Goal: Task Accomplishment & Management: Complete application form

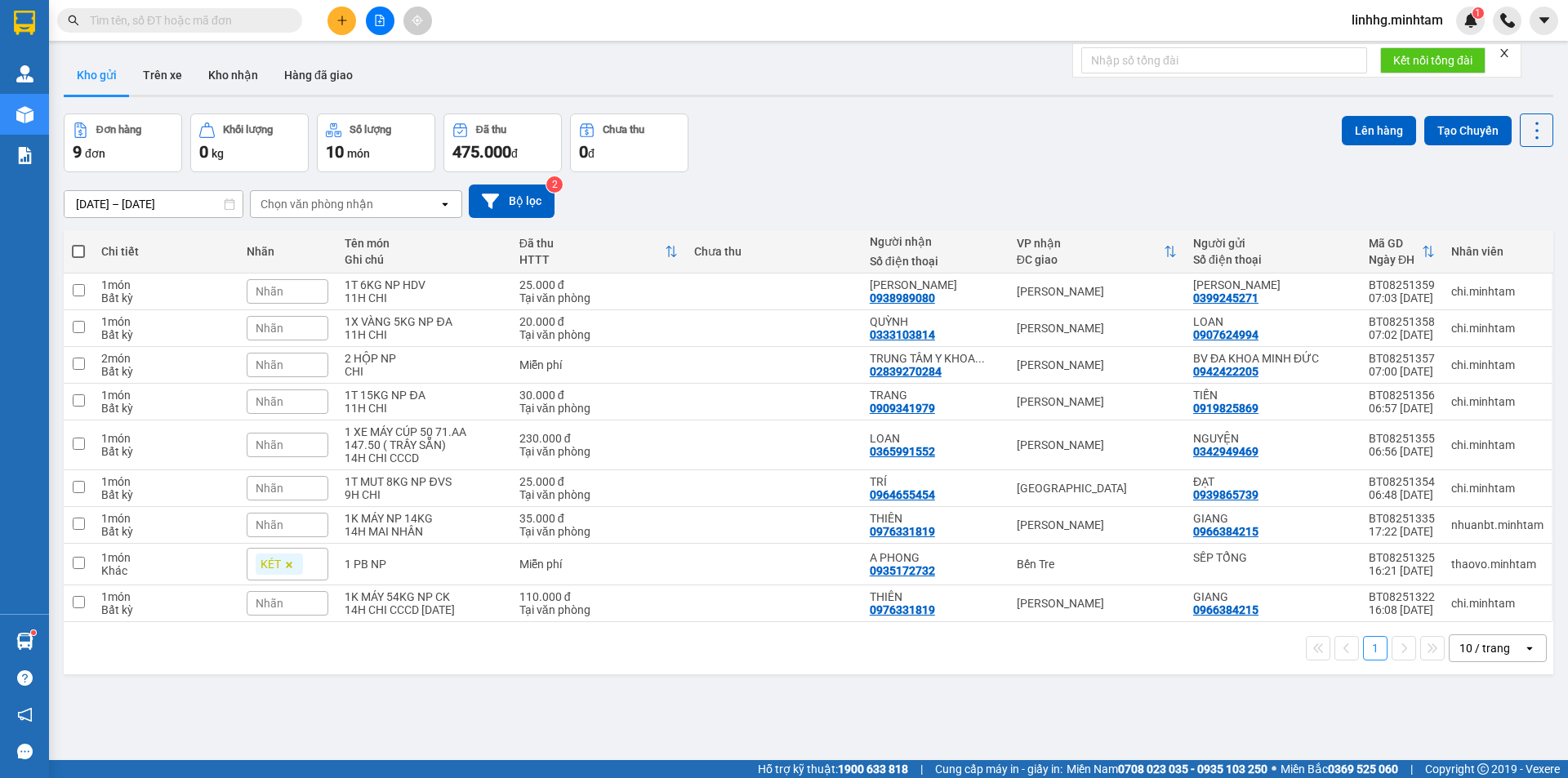
click at [171, 25] on input "text" at bounding box center [186, 20] width 193 height 18
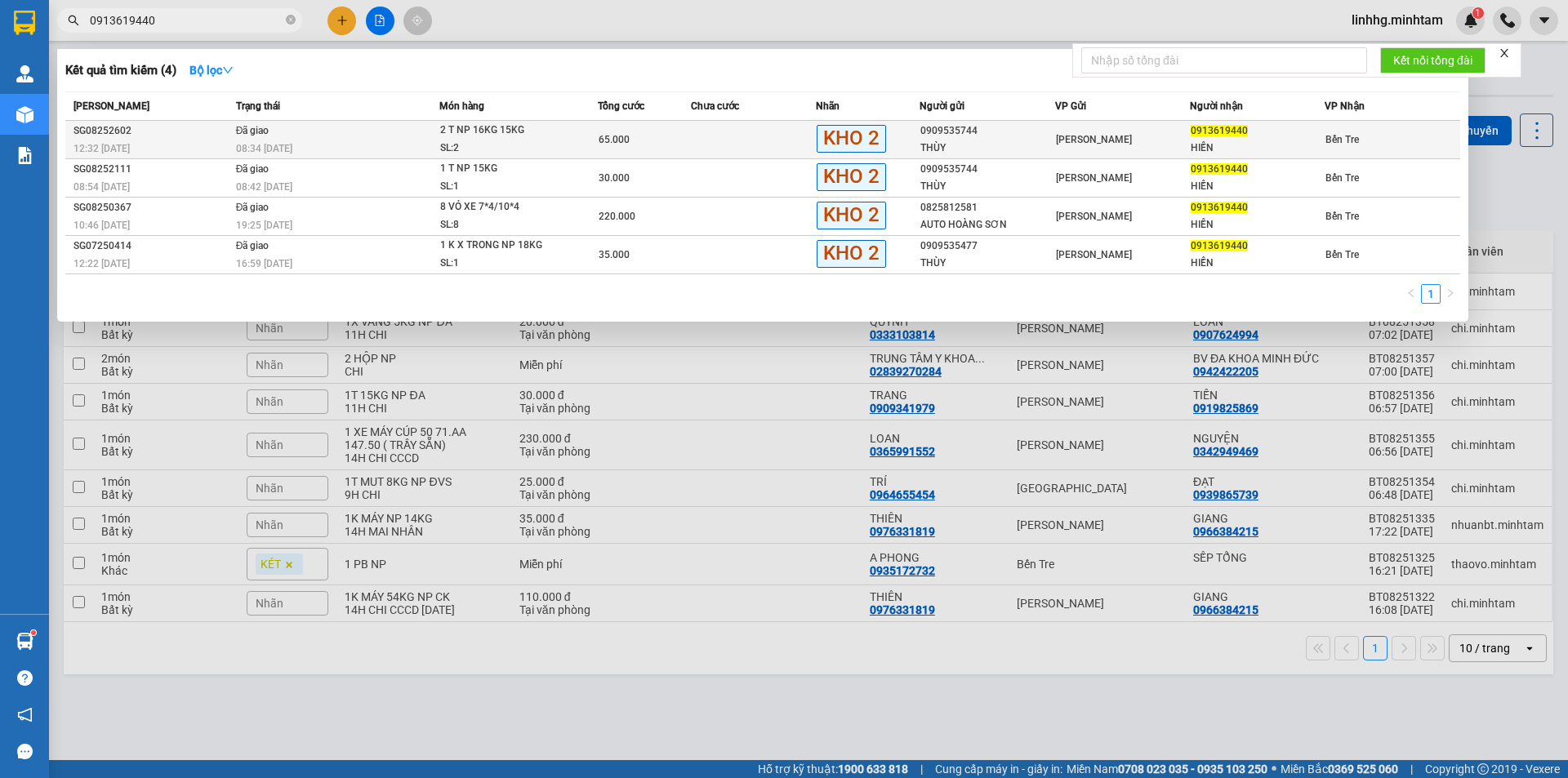
type input "0913619440"
click at [585, 143] on span "2 T NP 16KG 15KG SL: 2" at bounding box center [518, 139] width 156 height 35
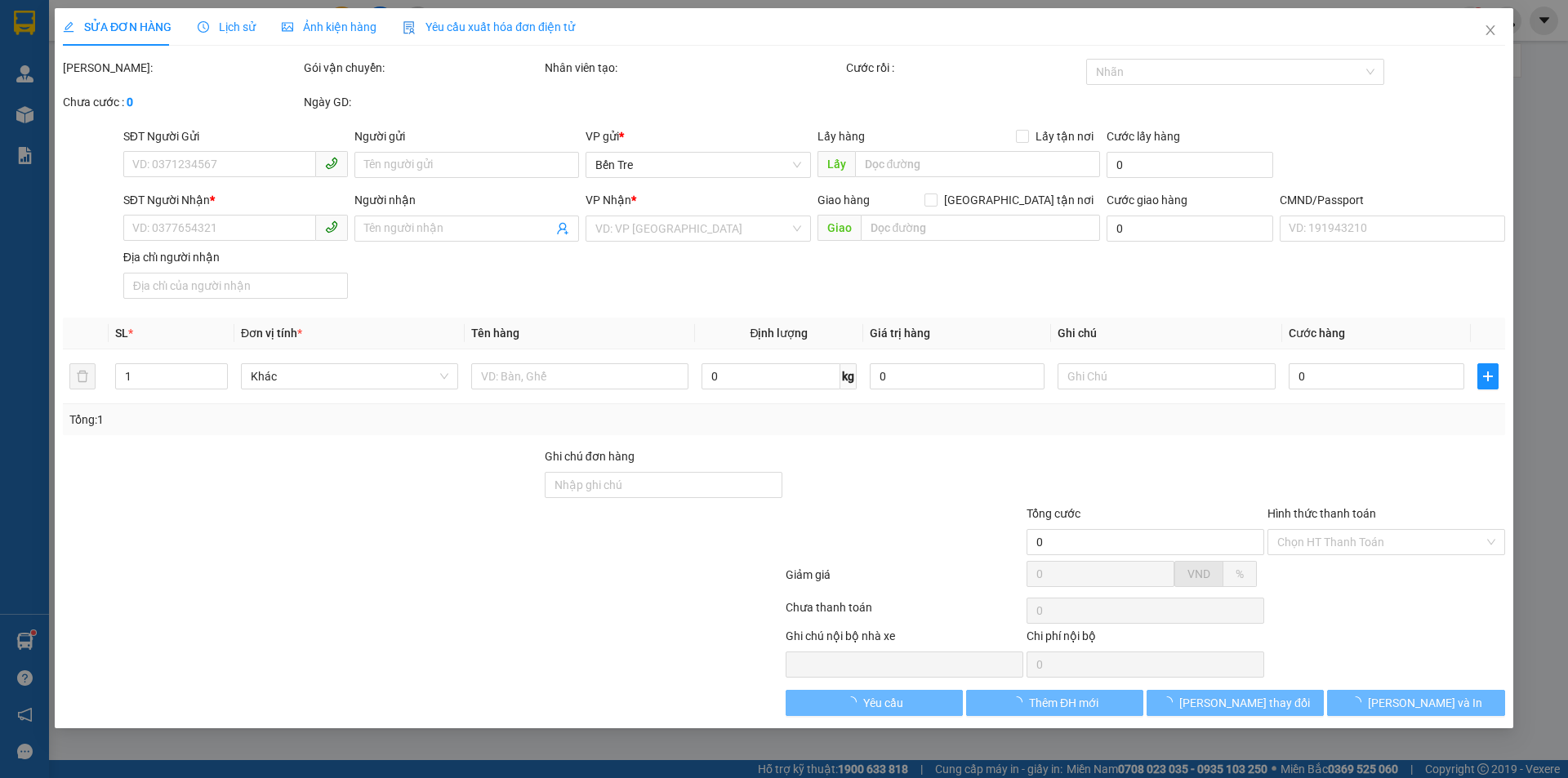
type input "0909535744"
type input "THÙY"
type input "0913619440"
type input "HIỀN"
type input "ĐG"
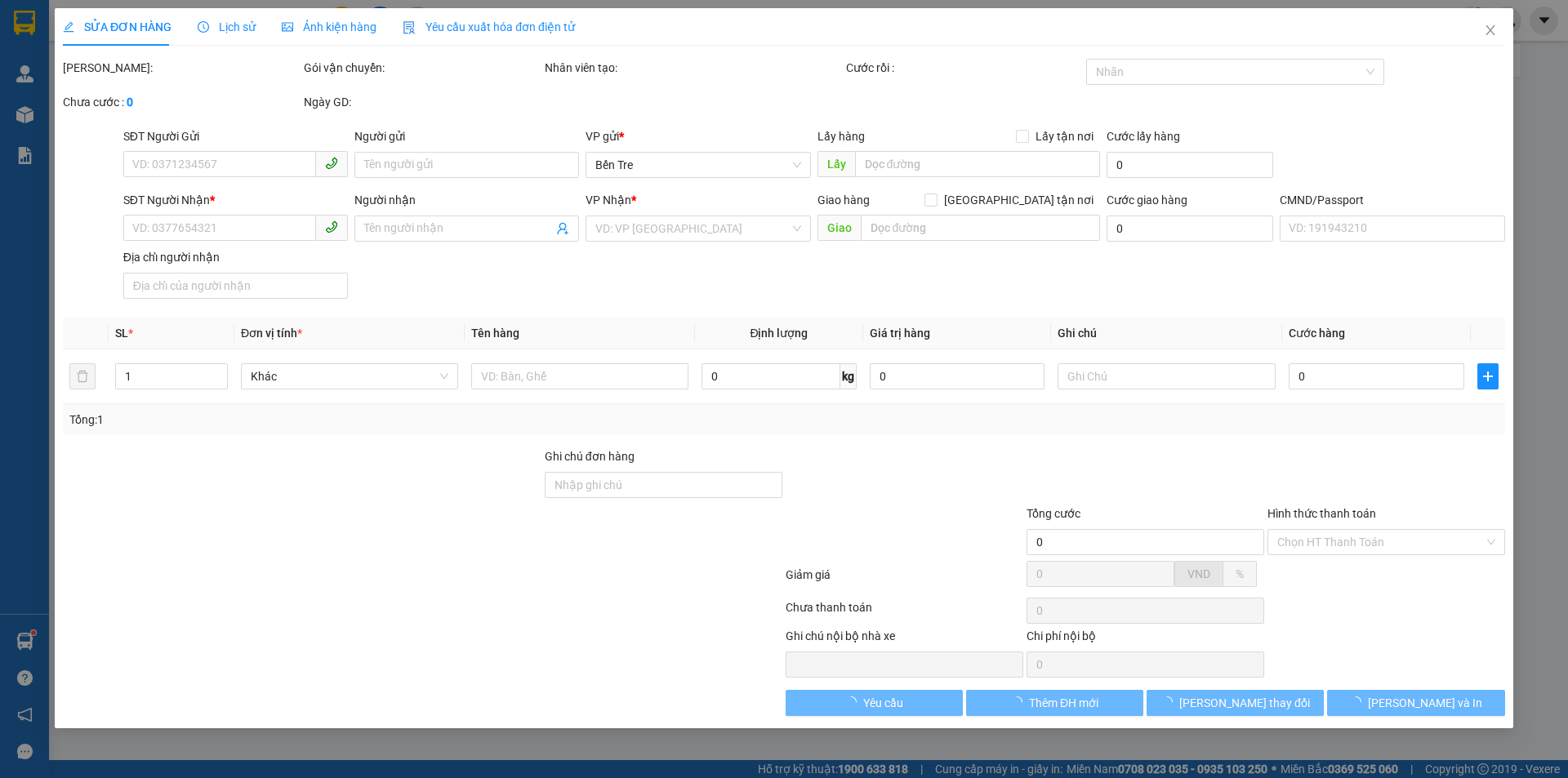
type input "65.000"
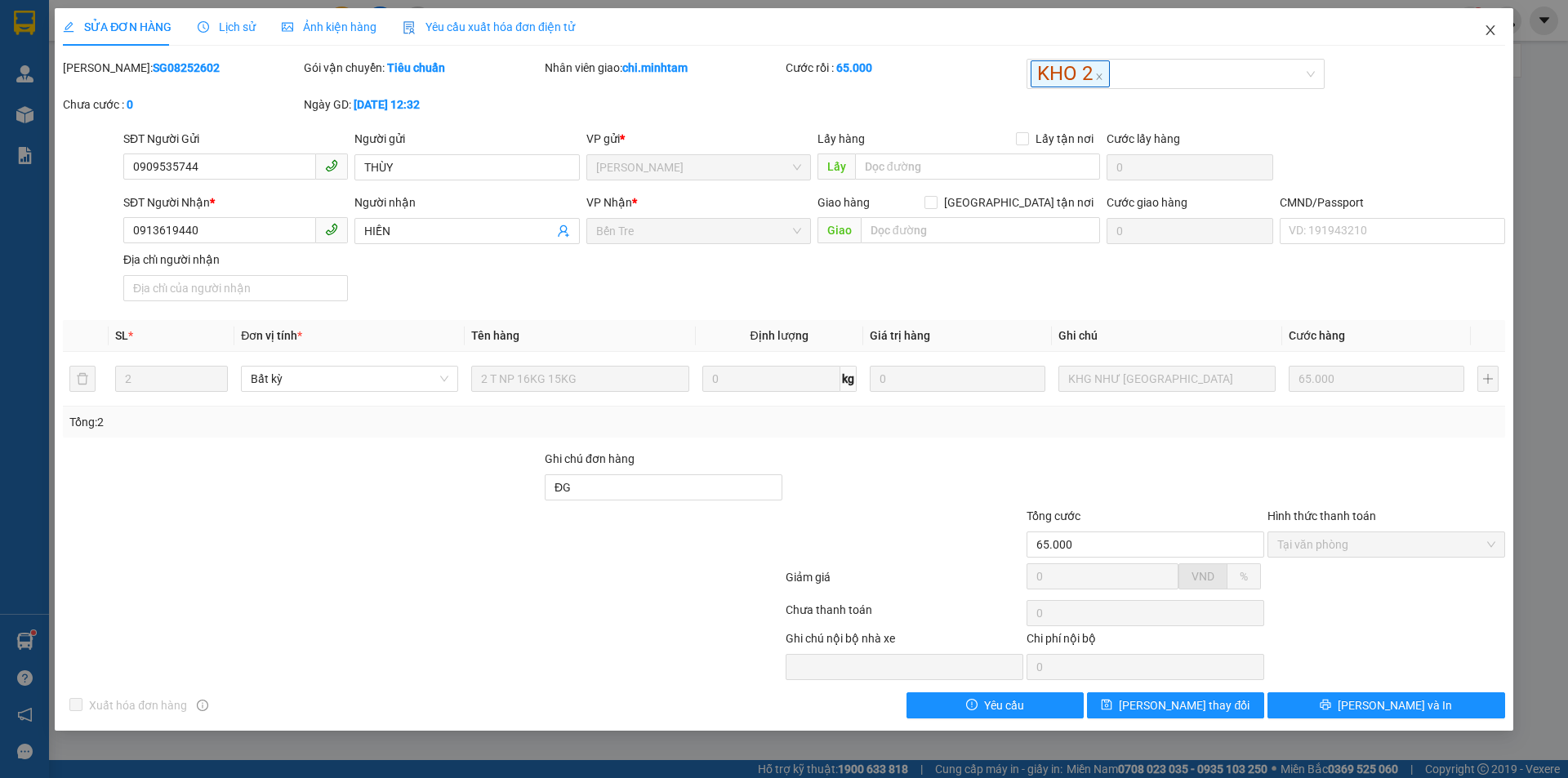
click at [1495, 31] on icon "close" at bounding box center [1490, 30] width 13 height 13
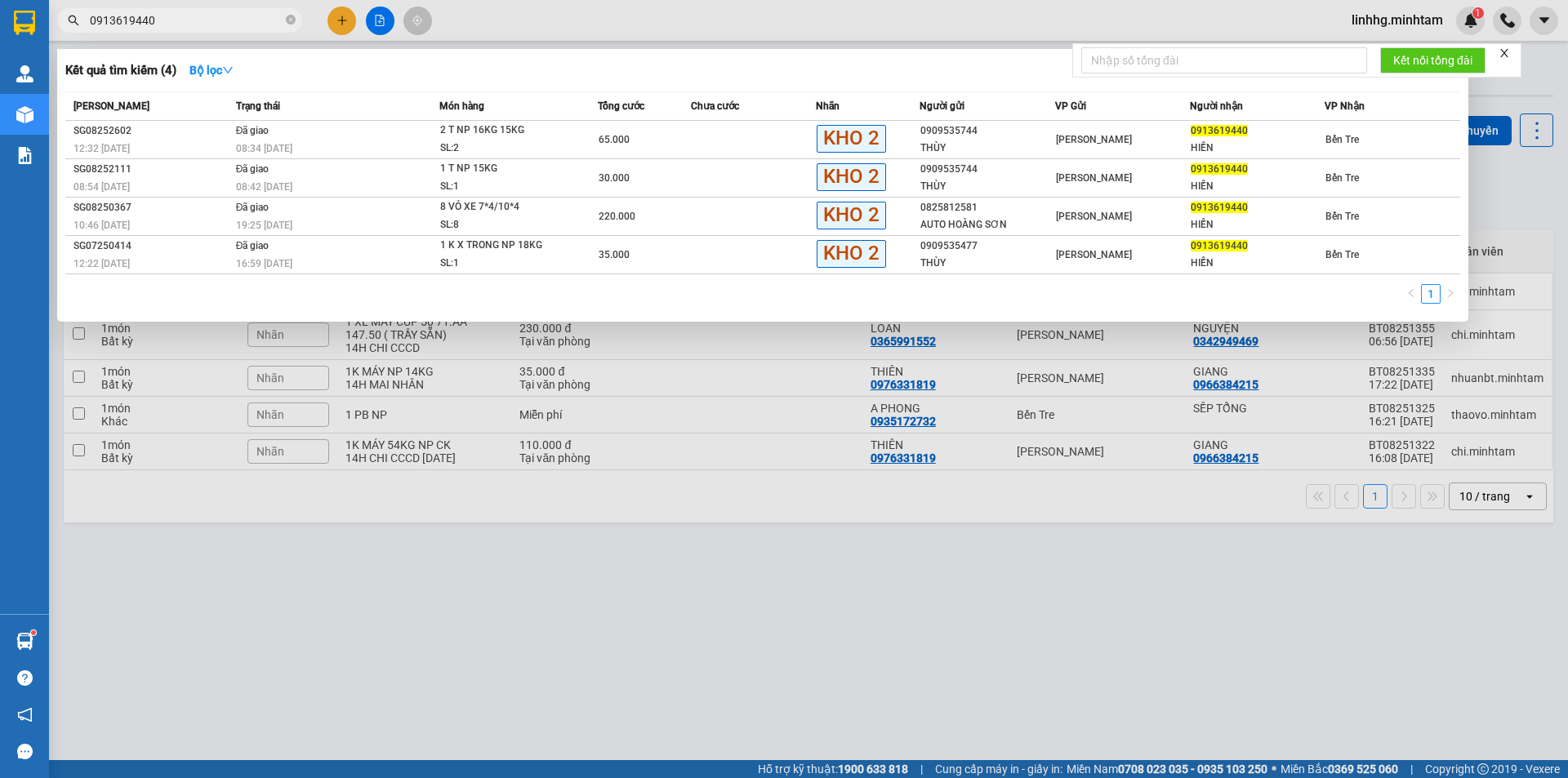
click at [193, 21] on input "0913619440" at bounding box center [186, 20] width 193 height 18
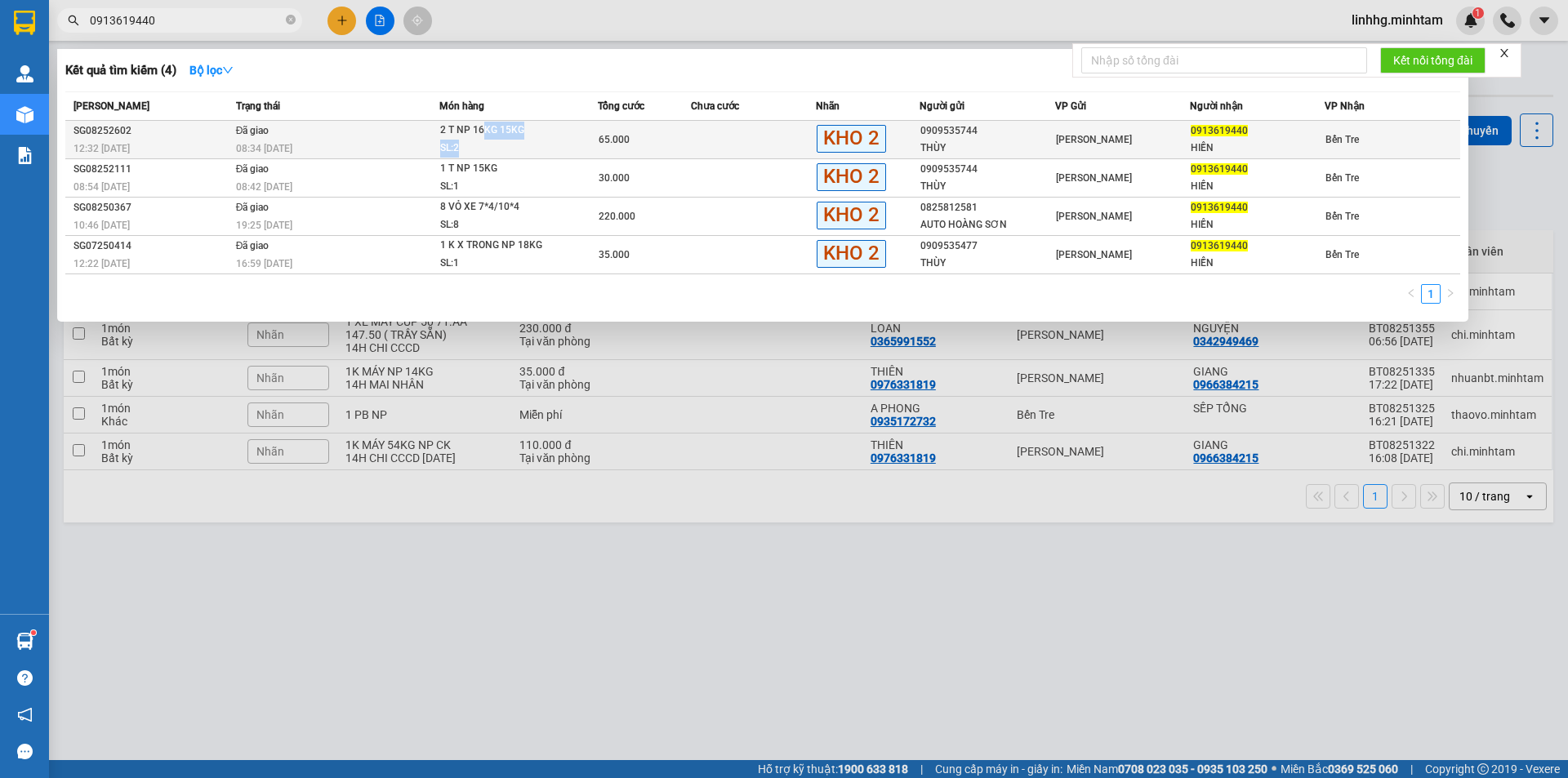
click at [486, 140] on span "2 T NP 16KG 15KG SL: 2" at bounding box center [518, 139] width 156 height 35
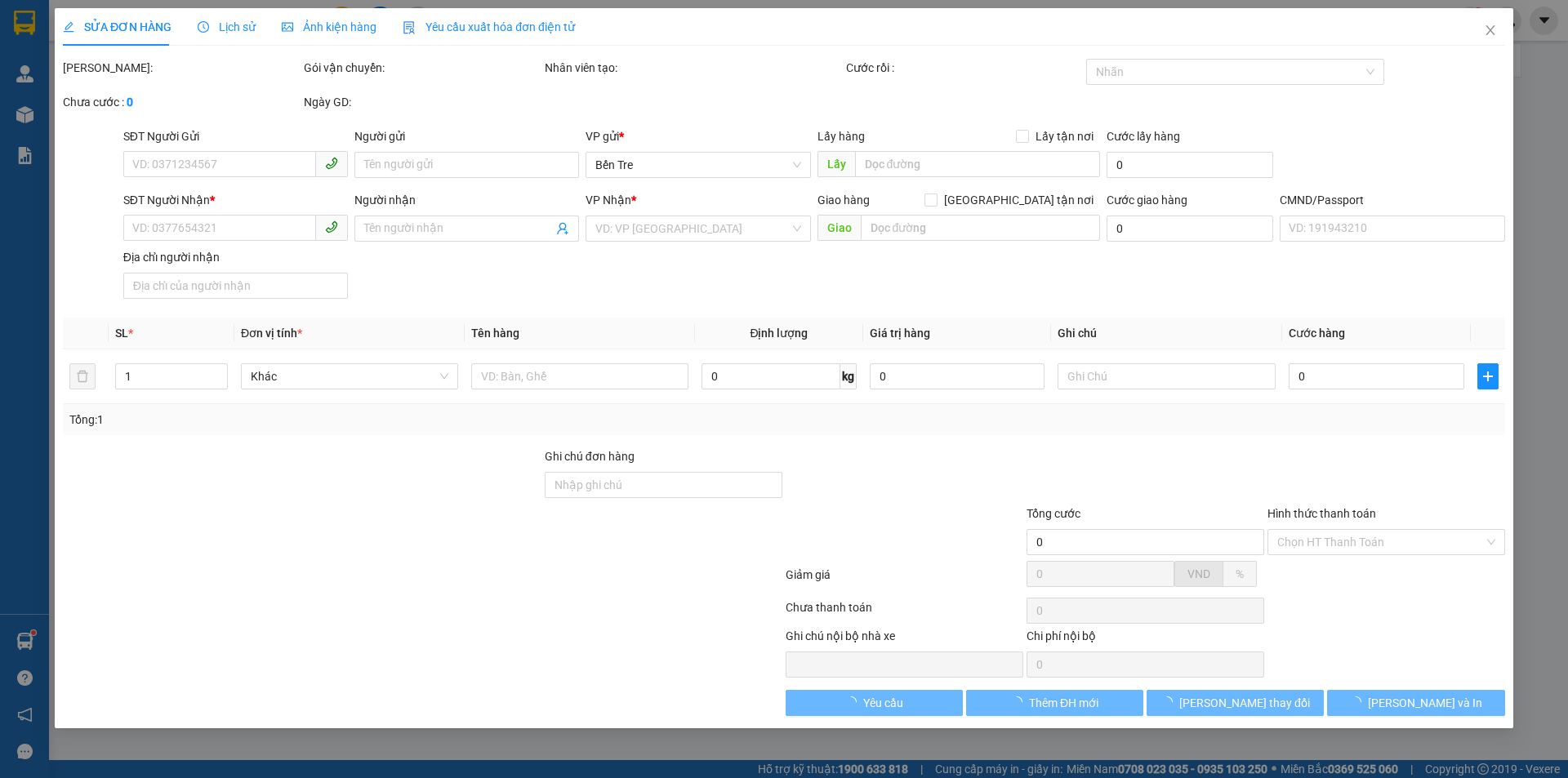
type input "0909535744"
type input "THÙY"
type input "0913619440"
type input "HIỀN"
type input "ĐG"
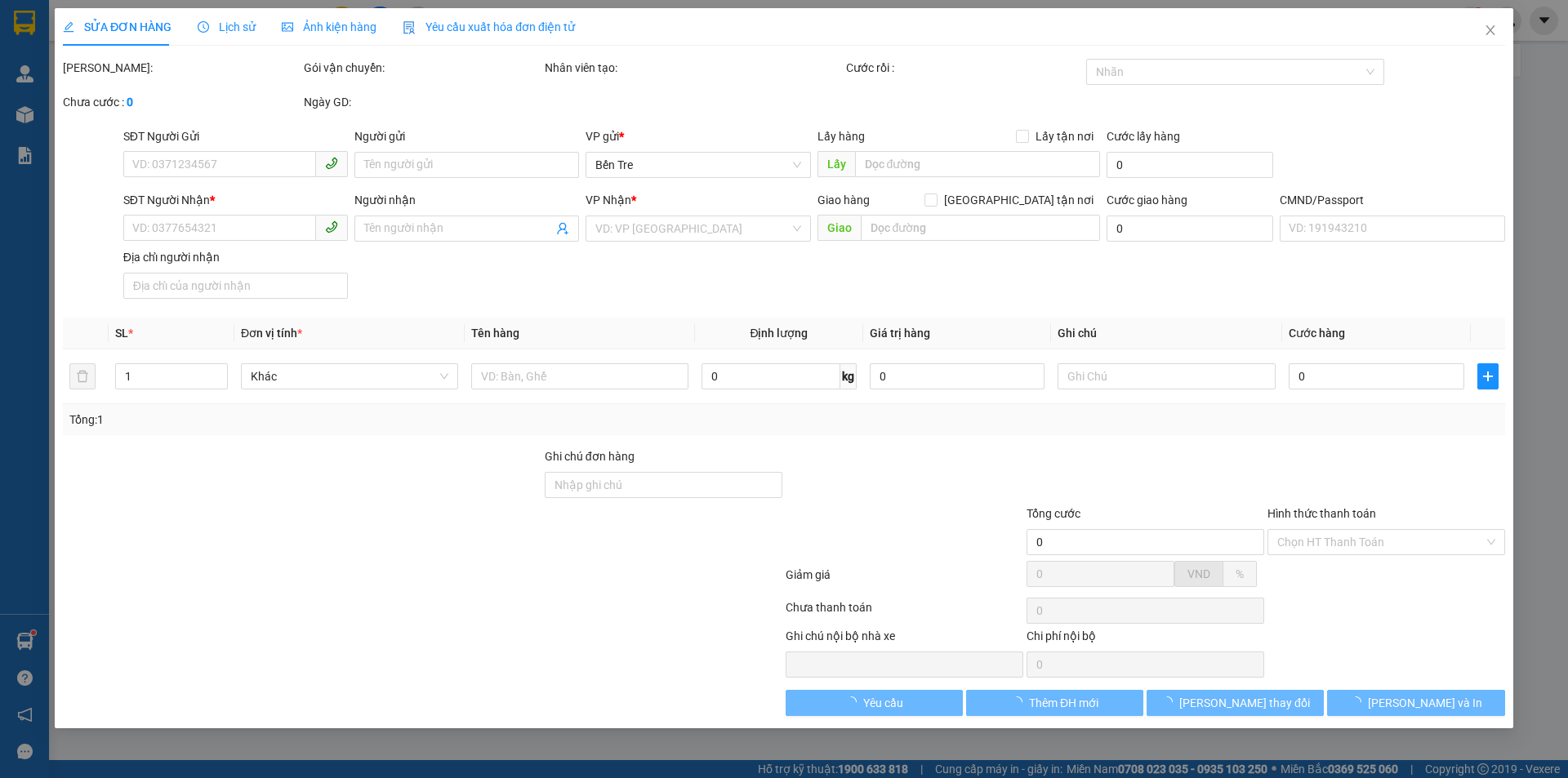
type input "65.000"
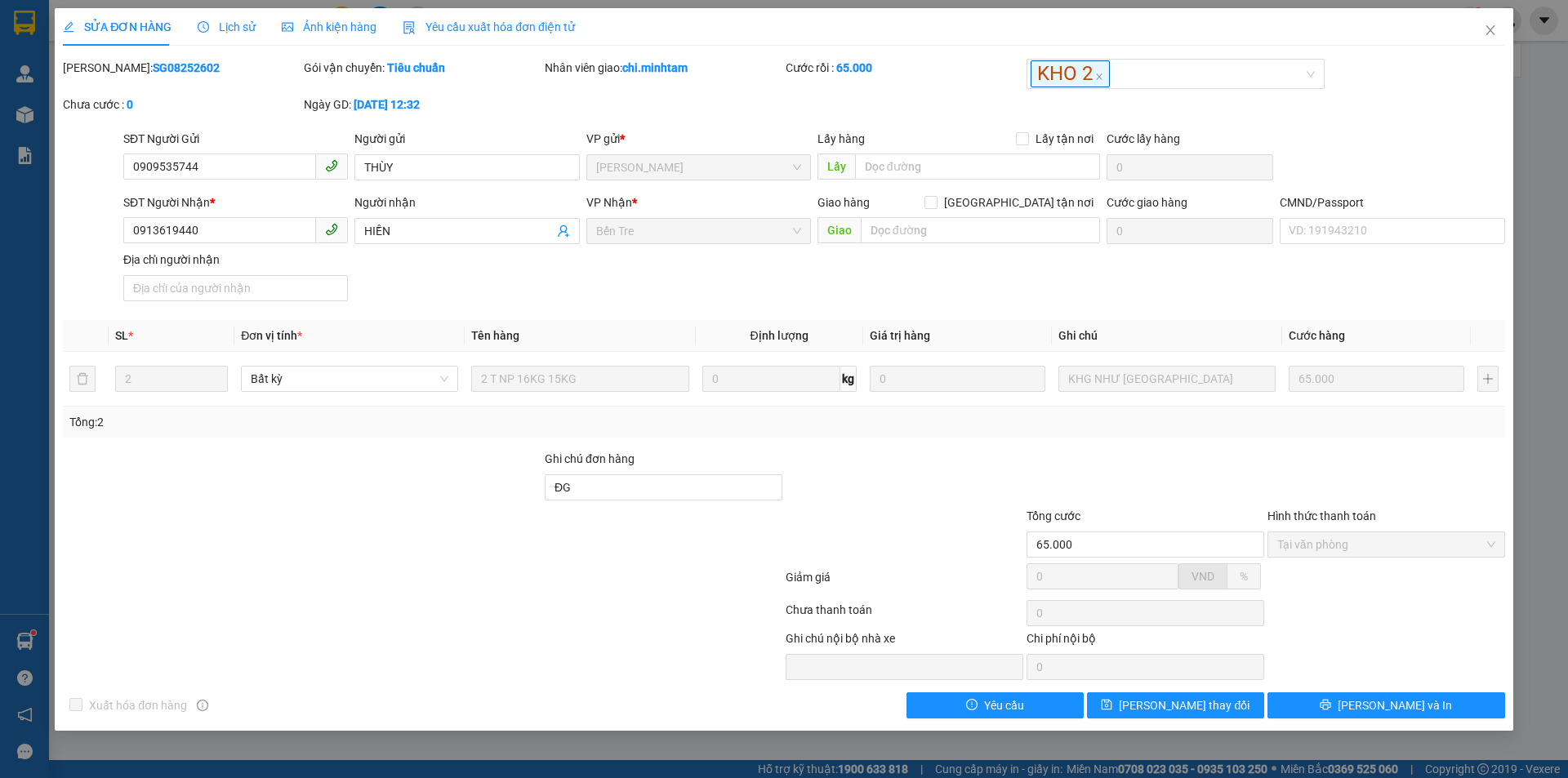
click at [237, 25] on span "Lịch sử" at bounding box center [226, 26] width 58 height 13
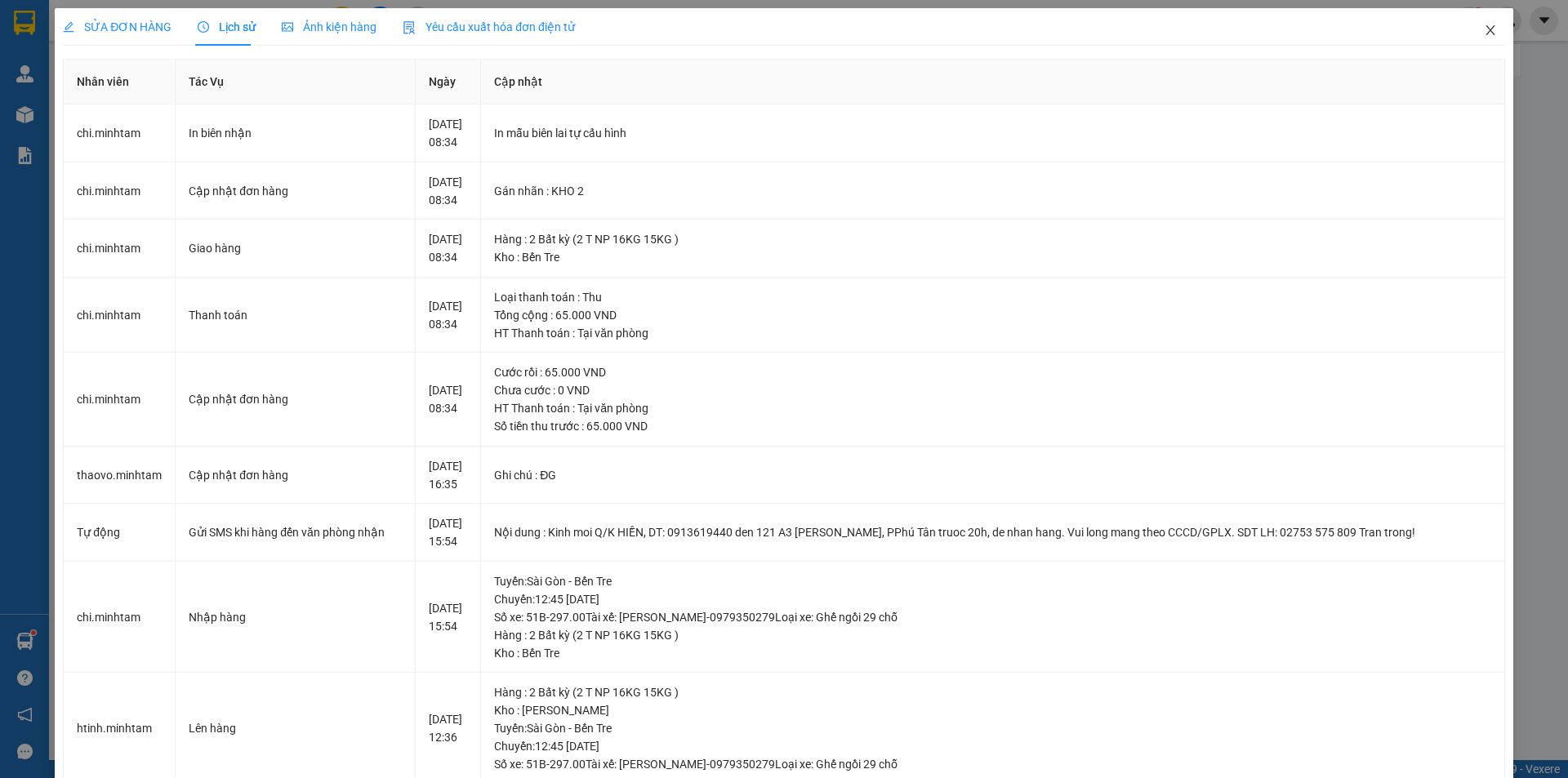
click at [1484, 32] on icon "close" at bounding box center [1490, 30] width 13 height 13
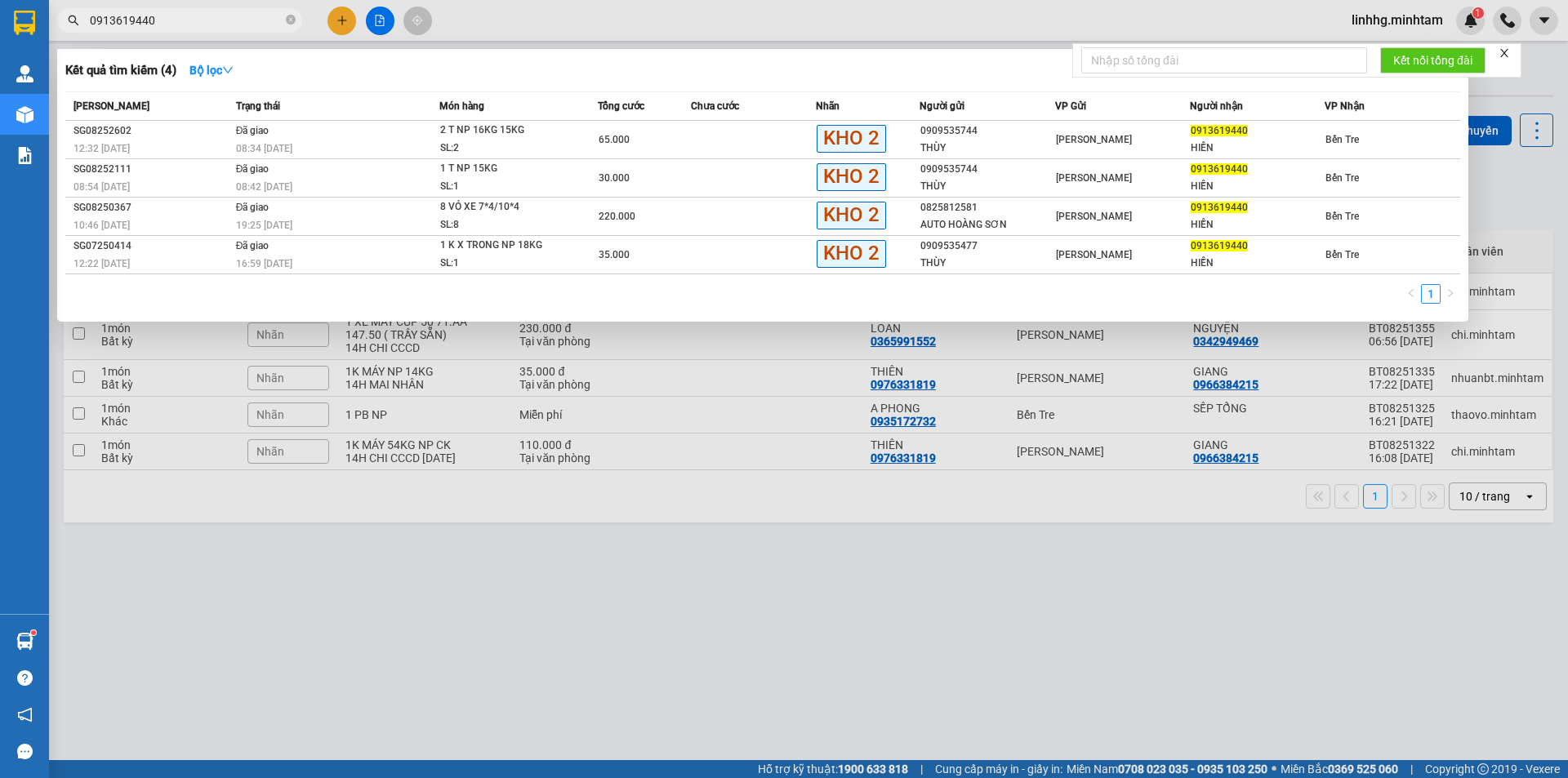
click at [210, 18] on input "0913619440" at bounding box center [186, 20] width 193 height 18
click at [515, 723] on div at bounding box center [784, 389] width 1568 height 778
